Goal: Information Seeking & Learning: Learn about a topic

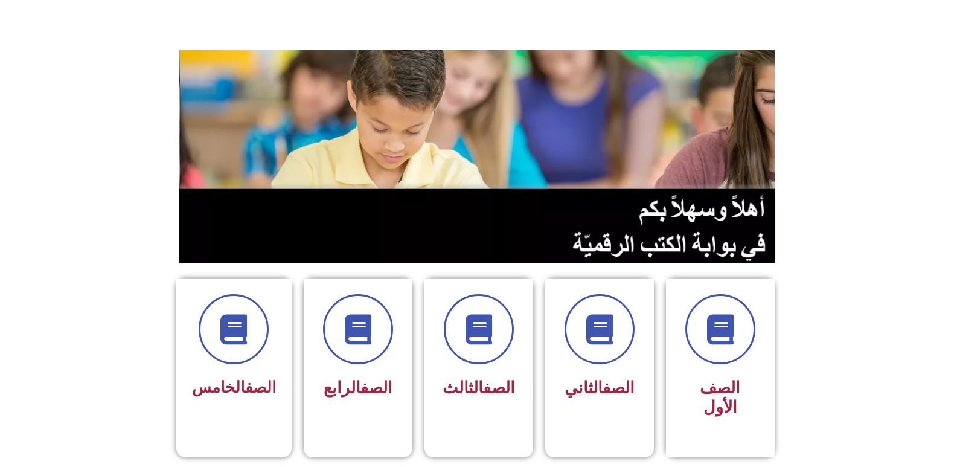
scroll to position [121, 0]
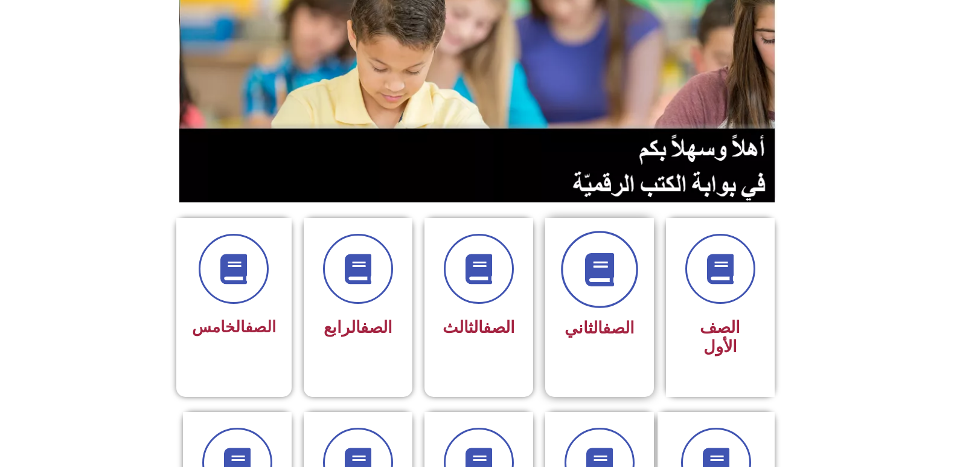
click at [580, 275] on span at bounding box center [599, 269] width 77 height 77
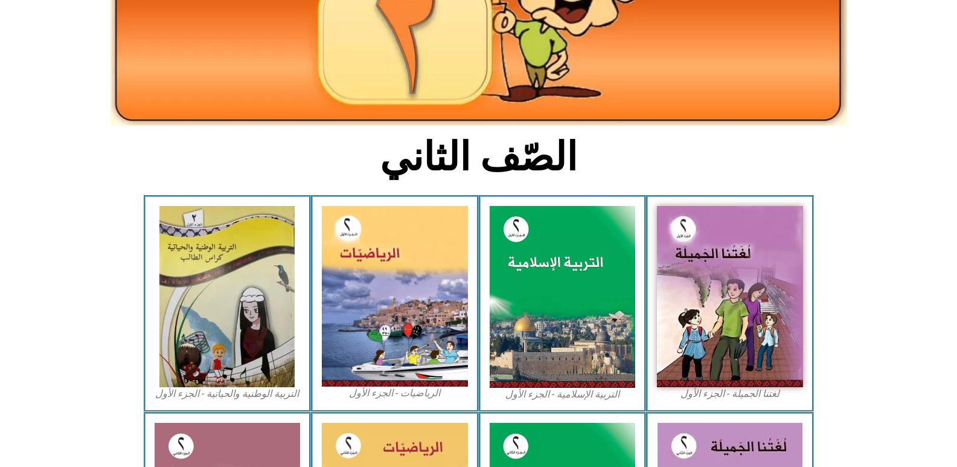
scroll to position [181, 0]
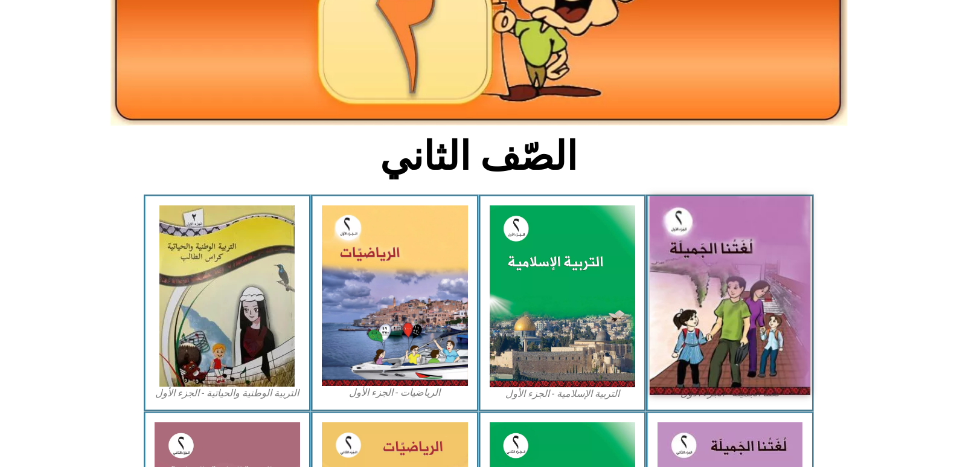
click at [693, 256] on img at bounding box center [729, 295] width 161 height 199
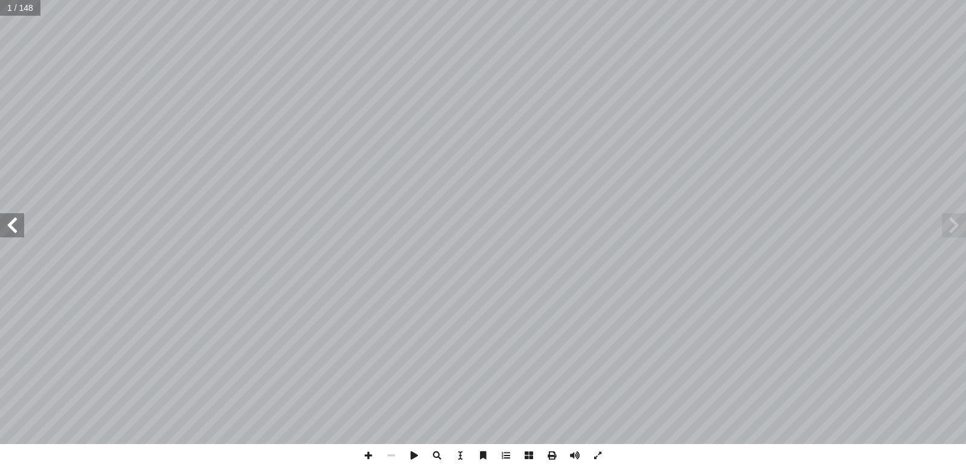
click at [7, 215] on span at bounding box center [12, 225] width 24 height 24
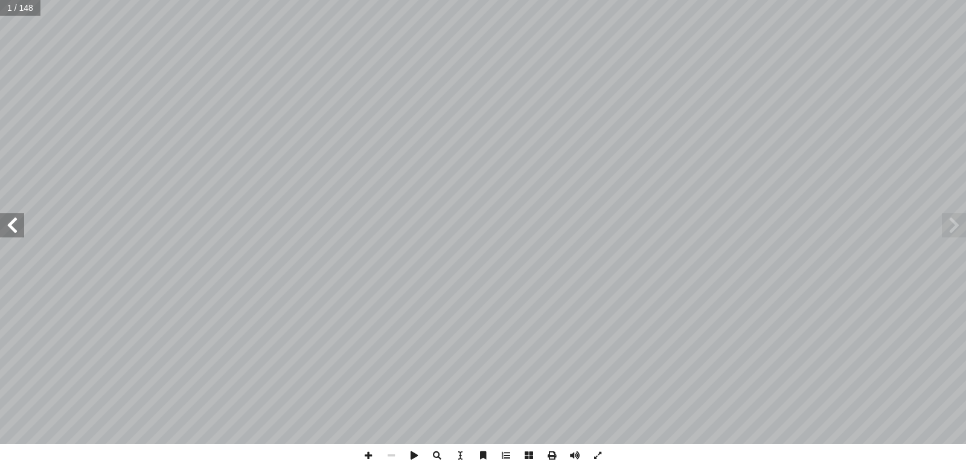
click at [7, 215] on span at bounding box center [12, 225] width 24 height 24
click at [7, 216] on span at bounding box center [12, 225] width 24 height 24
click at [957, 228] on span at bounding box center [954, 225] width 24 height 24
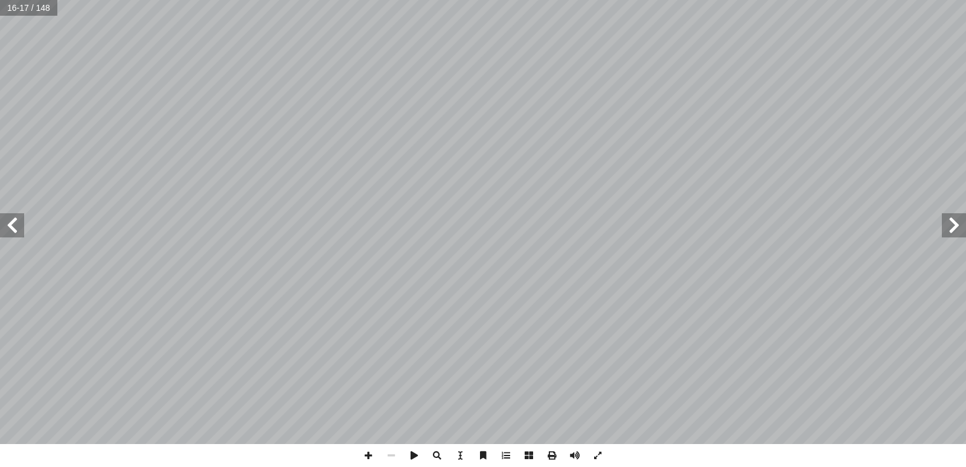
click at [957, 228] on span at bounding box center [954, 225] width 24 height 24
click at [14, 229] on span at bounding box center [12, 225] width 24 height 24
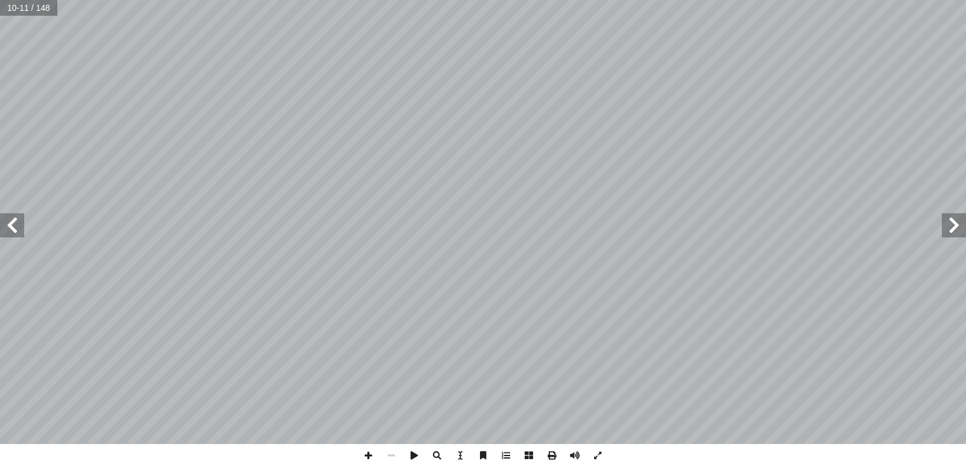
click at [14, 229] on span at bounding box center [12, 225] width 24 height 24
click at [959, 229] on span at bounding box center [954, 225] width 24 height 24
click at [369, 450] on span at bounding box center [368, 455] width 23 height 23
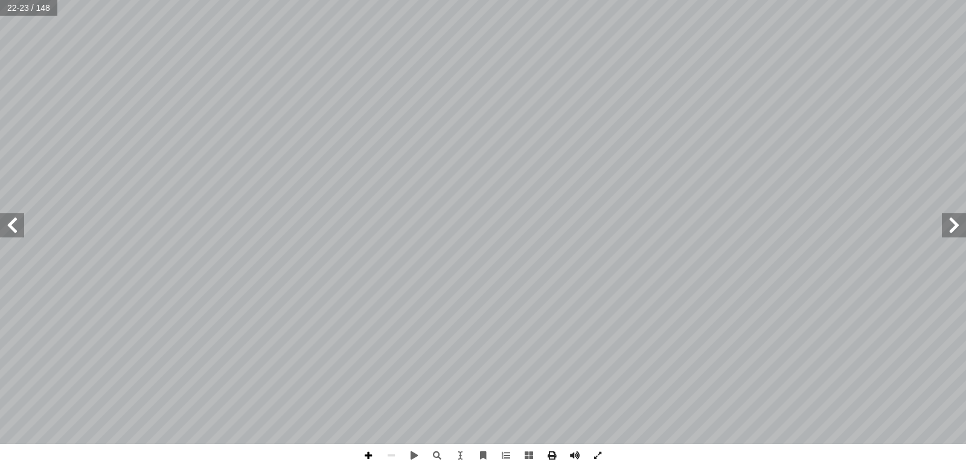
click at [368, 457] on span at bounding box center [368, 455] width 23 height 23
click at [390, 455] on span at bounding box center [391, 455] width 23 height 23
click at [6, 231] on span at bounding box center [12, 225] width 24 height 24
click at [963, 223] on span at bounding box center [954, 225] width 24 height 24
click at [17, 226] on span at bounding box center [12, 225] width 24 height 24
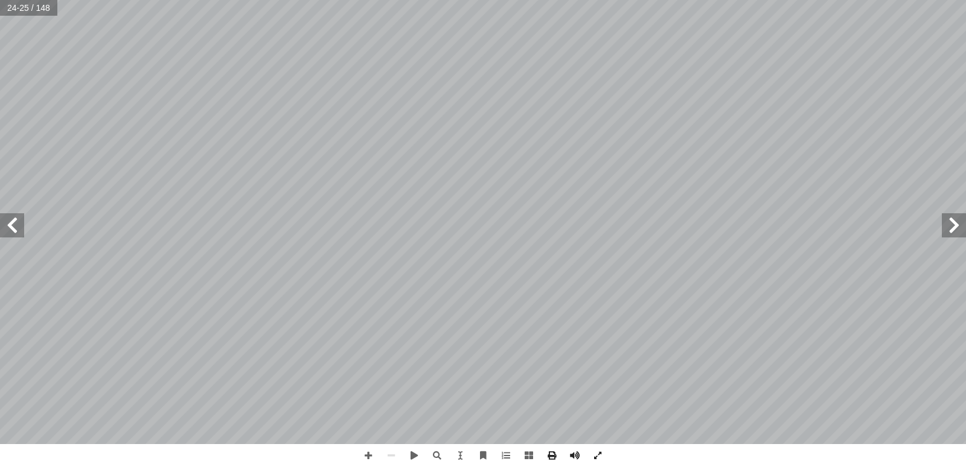
click at [17, 226] on span at bounding box center [12, 225] width 24 height 24
click at [954, 226] on span at bounding box center [954, 225] width 24 height 24
click at [5, 224] on span at bounding box center [12, 225] width 24 height 24
click at [21, 6] on input "text" at bounding box center [28, 8] width 57 height 16
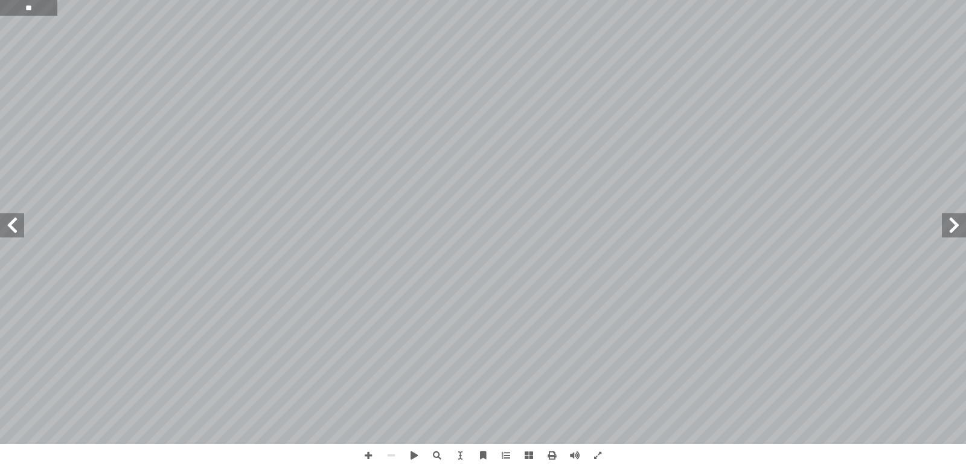
type input "**"
click at [18, 6] on input "text" at bounding box center [28, 8] width 57 height 16
type input "**"
click at [18, 6] on input "text" at bounding box center [28, 8] width 57 height 16
type input "**"
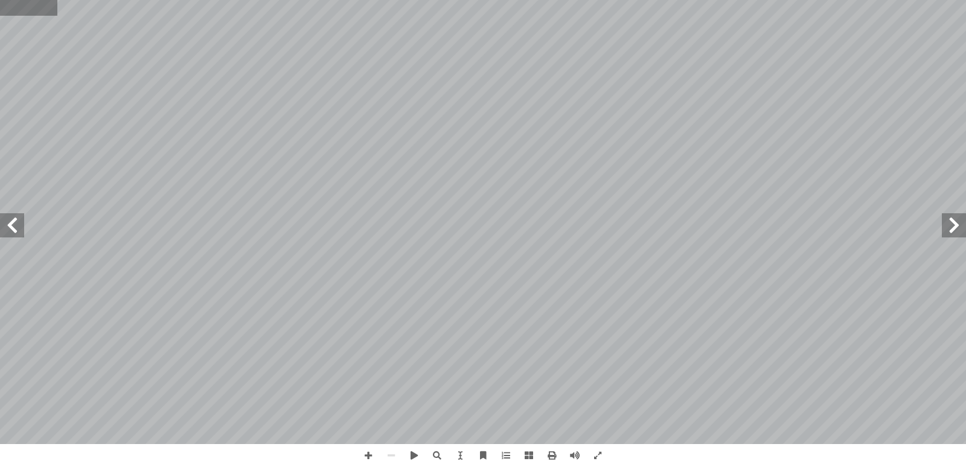
click at [31, 7] on input "text" at bounding box center [28, 8] width 57 height 16
type input "**"
click at [12, 232] on span at bounding box center [12, 225] width 24 height 24
click at [12, 230] on span at bounding box center [12, 225] width 24 height 24
click at [13, 233] on span at bounding box center [12, 225] width 24 height 24
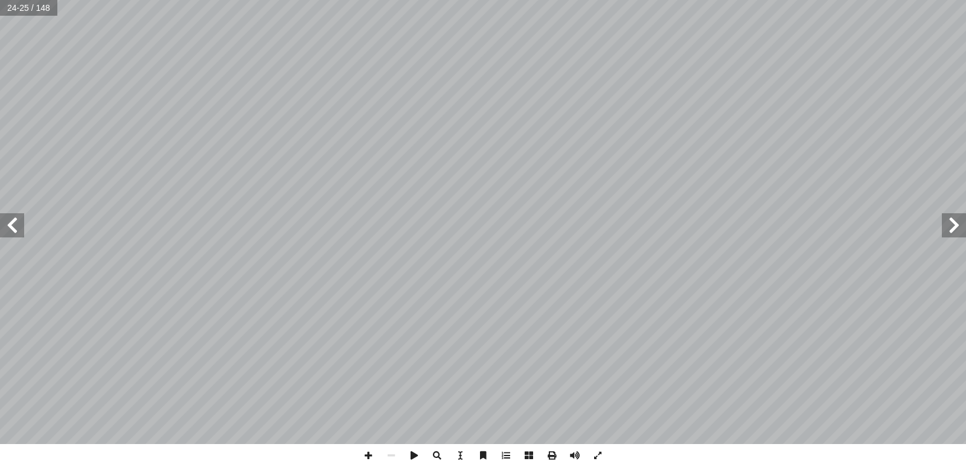
click at [8, 237] on span at bounding box center [12, 225] width 24 height 24
click at [11, 225] on span at bounding box center [12, 225] width 24 height 24
click at [960, 230] on span at bounding box center [954, 225] width 24 height 24
